Goal: Check status: Check status

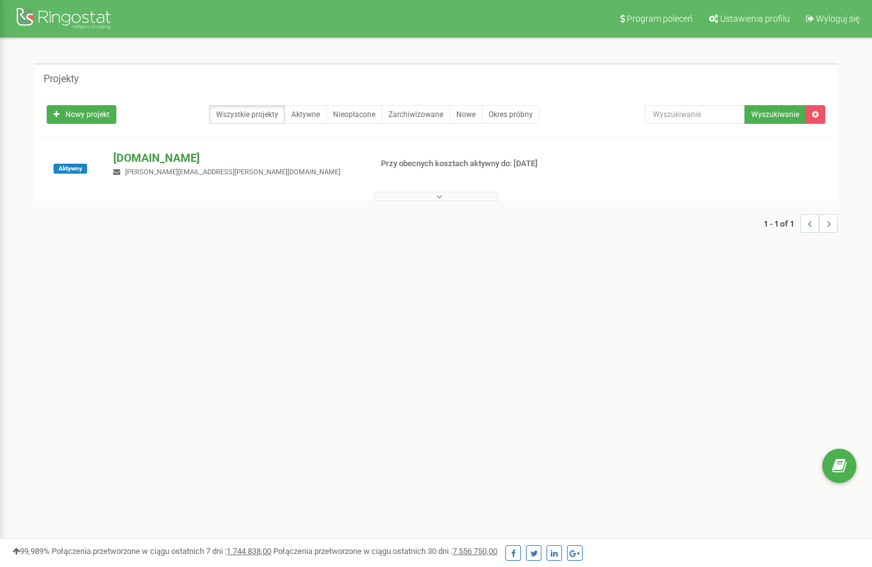
drag, startPoint x: 0, startPoint y: 0, endPoint x: 138, endPoint y: 159, distance: 211.0
click at [138, 159] on p "[DOMAIN_NAME]" at bounding box center [236, 158] width 247 height 16
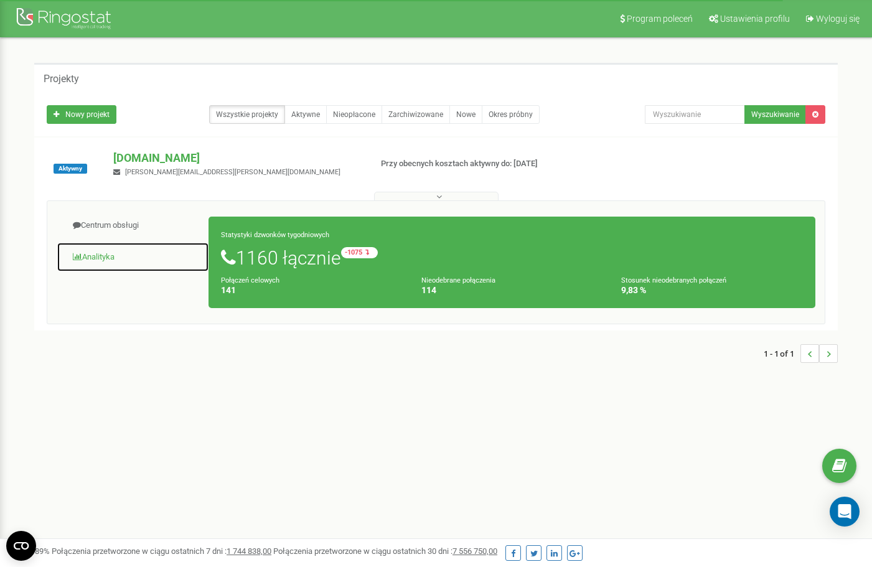
click at [78, 259] on span at bounding box center [77, 257] width 9 height 8
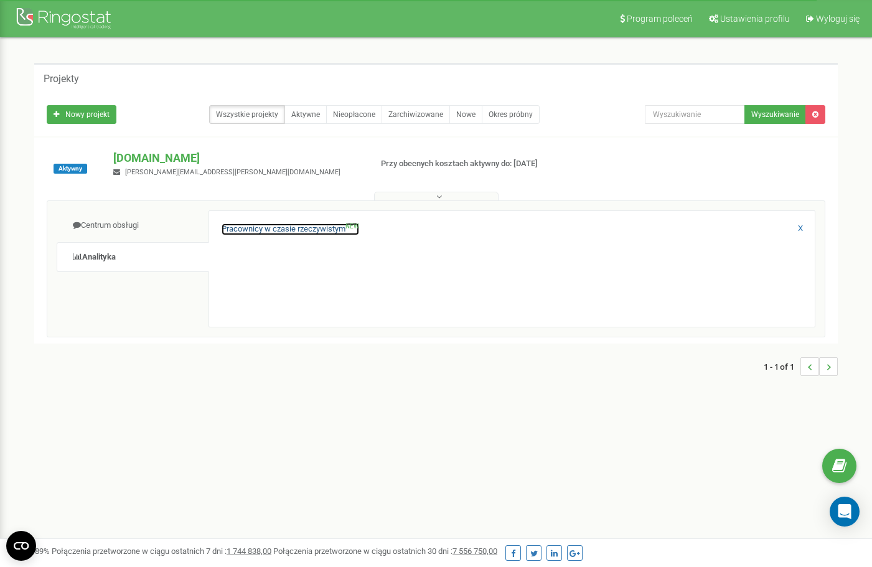
click at [320, 229] on link "Pracownicy w czasie rzeczywistym NEW" at bounding box center [291, 230] width 138 height 12
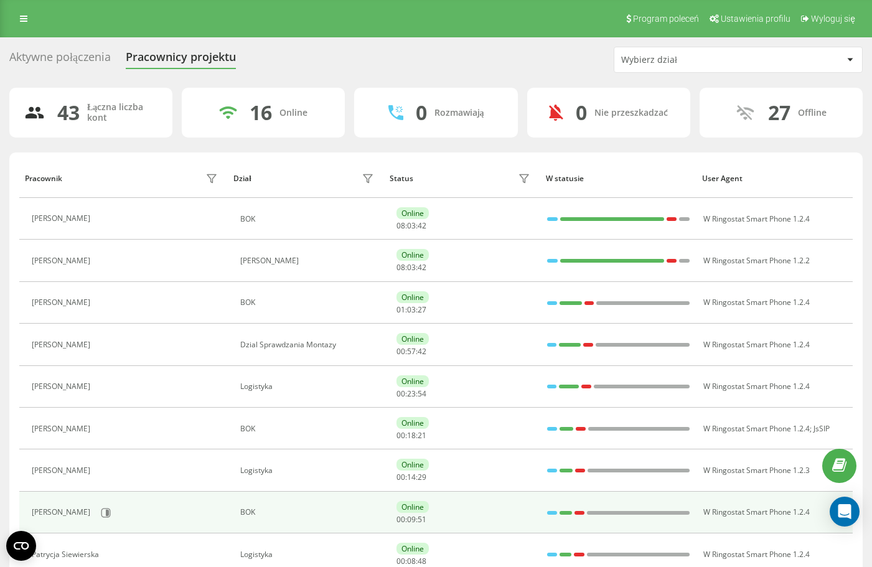
scroll to position [249, 0]
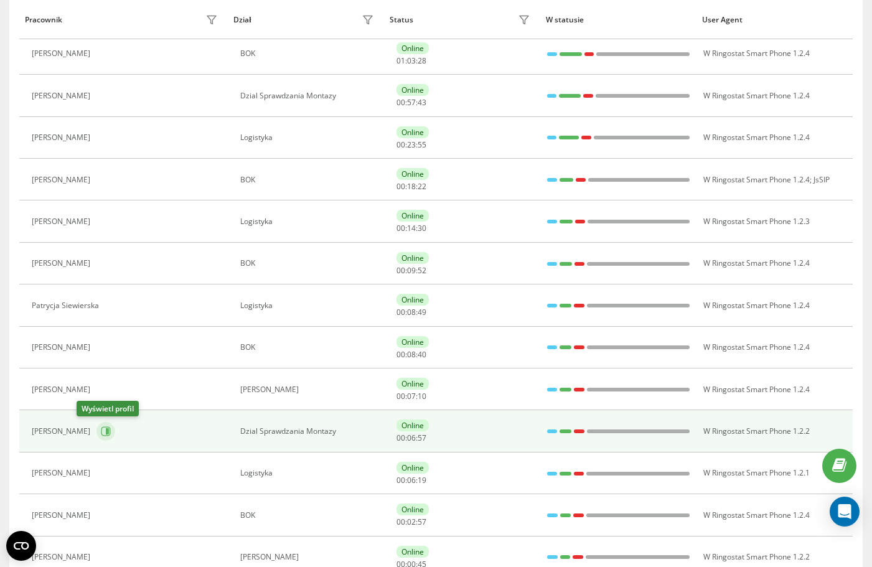
click at [97, 437] on button at bounding box center [106, 431] width 19 height 19
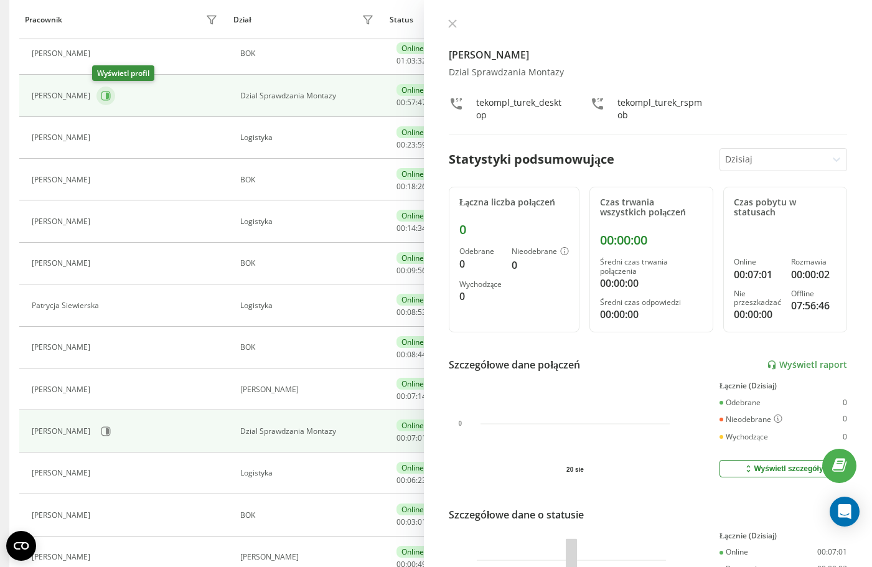
click at [103, 101] on button at bounding box center [106, 96] width 19 height 19
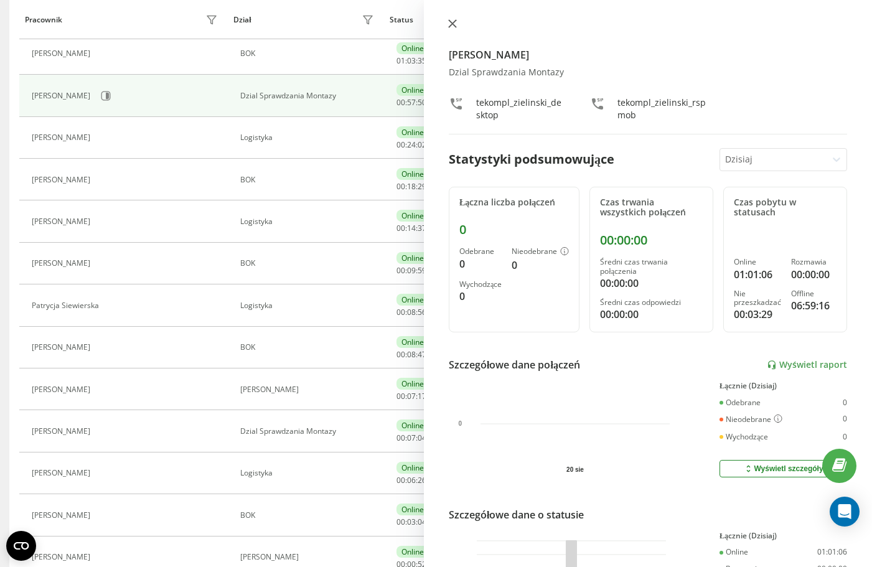
click at [455, 22] on icon at bounding box center [452, 23] width 7 height 7
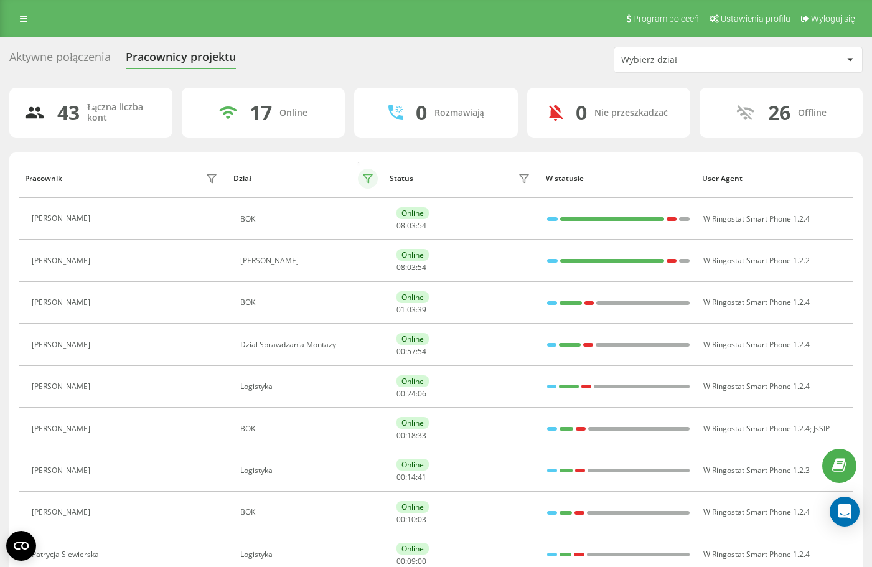
click at [368, 182] on icon at bounding box center [368, 179] width 9 height 8
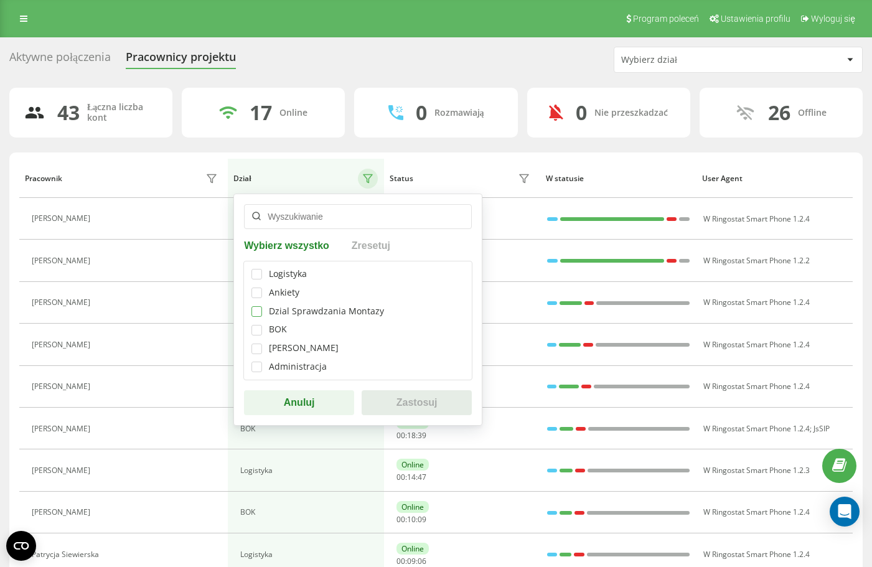
click at [258, 306] on label at bounding box center [257, 306] width 11 height 0
checkbox input "true"
click at [416, 412] on button "Zastosuj" at bounding box center [417, 402] width 110 height 25
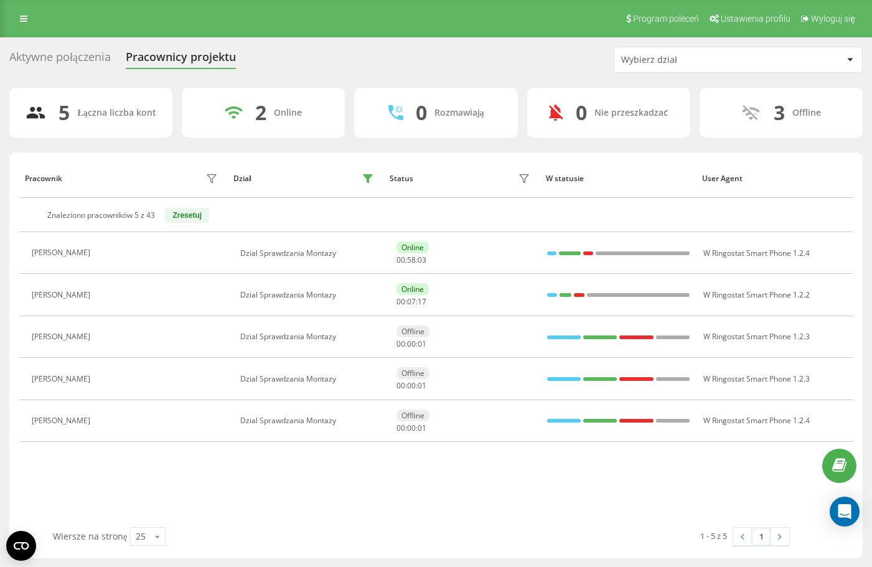
click at [396, 466] on div "Pracownik Dział Status W statusie User Agent Znaleziono pracowników 5 z 43 Zres…" at bounding box center [436, 343] width 834 height 369
click at [23, 159] on th "Pracownik" at bounding box center [123, 178] width 209 height 39
